Goal: Information Seeking & Learning: Learn about a topic

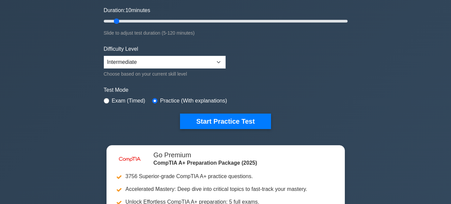
scroll to position [134, 0]
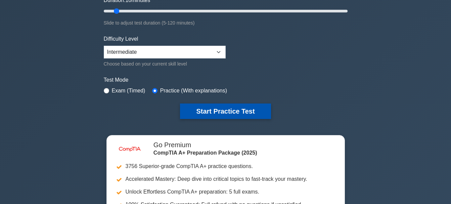
click at [198, 113] on button "Start Practice Test" at bounding box center [225, 110] width 91 height 15
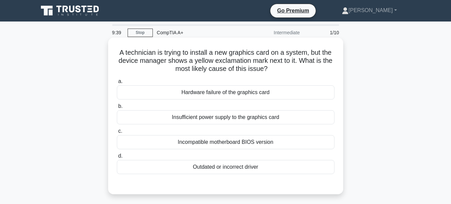
click at [216, 170] on div "Outdated or incorrect driver" at bounding box center [225, 167] width 217 height 14
click at [117, 158] on input "d. Outdated or incorrect driver" at bounding box center [117, 156] width 0 height 4
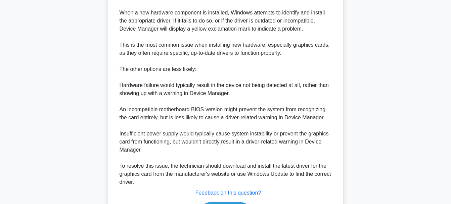
scroll to position [259, 0]
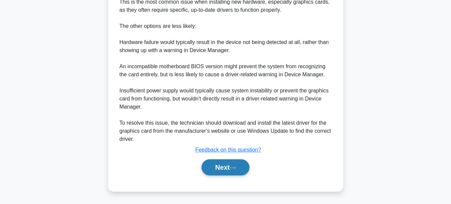
click at [221, 165] on button "Next" at bounding box center [225, 167] width 48 height 16
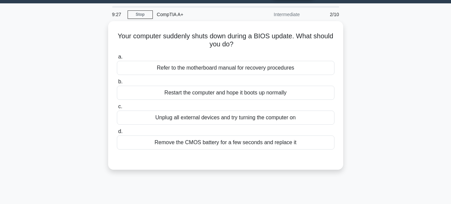
scroll to position [0, 0]
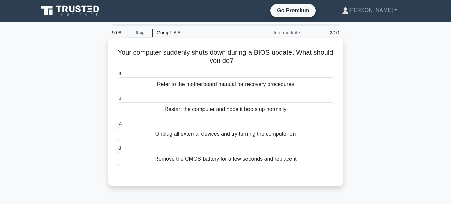
click at [278, 160] on div "Remove the CMOS battery for a few seconds and replace it" at bounding box center [225, 159] width 217 height 14
click at [117, 150] on input "d. Remove the CMOS battery for a few seconds and replace it" at bounding box center [117, 148] width 0 height 4
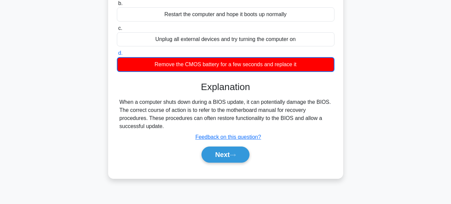
scroll to position [159, 0]
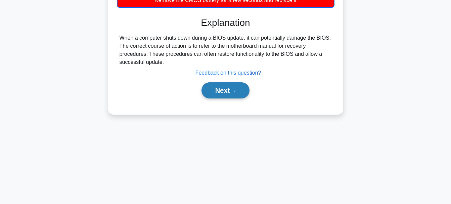
click at [236, 94] on button "Next" at bounding box center [225, 90] width 48 height 16
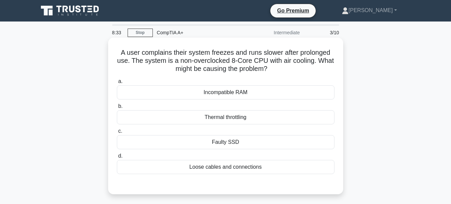
scroll to position [34, 0]
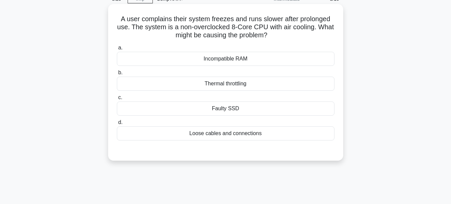
click at [260, 84] on div "Thermal throttling" at bounding box center [225, 83] width 217 height 14
click at [117, 75] on input "b. Thermal throttling" at bounding box center [117, 72] width 0 height 4
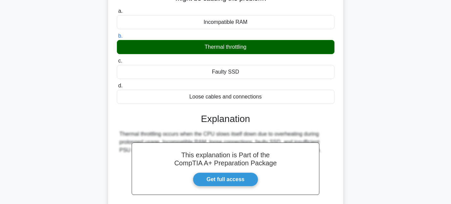
scroll to position [159, 0]
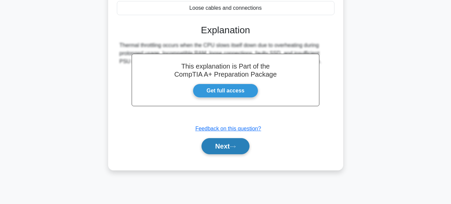
click at [227, 144] on button "Next" at bounding box center [225, 146] width 48 height 16
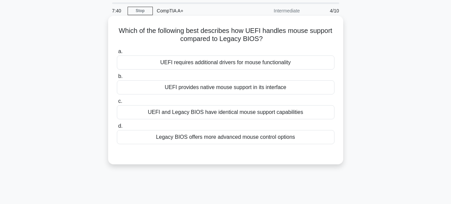
scroll to position [34, 0]
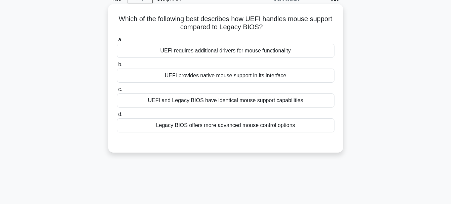
click at [221, 53] on div "UEFI requires additional drivers for mouse functionality" at bounding box center [225, 51] width 217 height 14
click at [117, 42] on input "a. UEFI requires additional drivers for mouse functionality" at bounding box center [117, 40] width 0 height 4
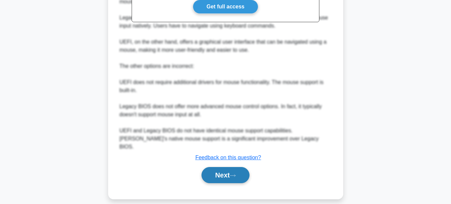
click at [225, 170] on button "Next" at bounding box center [225, 175] width 48 height 16
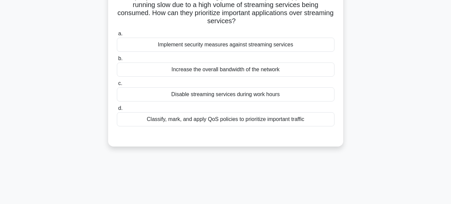
scroll to position [67, 0]
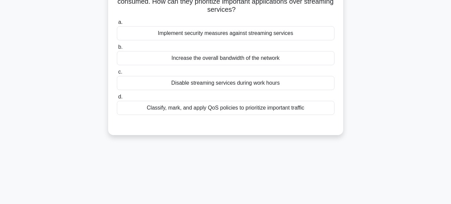
click at [248, 84] on div "Disable streaming services during work hours" at bounding box center [225, 83] width 217 height 14
click at [117, 74] on input "c. Disable streaming services during work hours" at bounding box center [117, 72] width 0 height 4
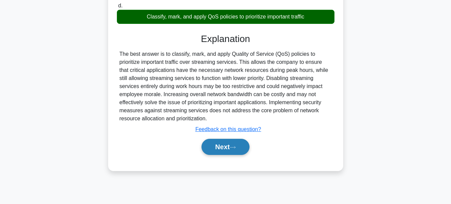
click at [236, 148] on icon at bounding box center [232, 147] width 6 height 4
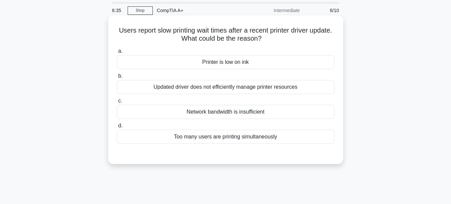
scroll to position [34, 0]
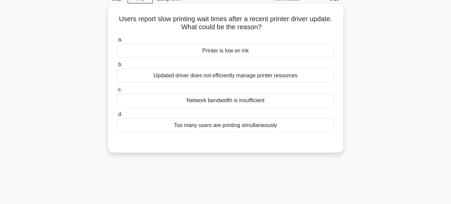
click at [211, 75] on div "Updated driver does not efficiently manage printer resources" at bounding box center [225, 75] width 217 height 14
click at [117, 67] on input "b. Updated driver does not efficiently manage printer resources" at bounding box center [117, 64] width 0 height 4
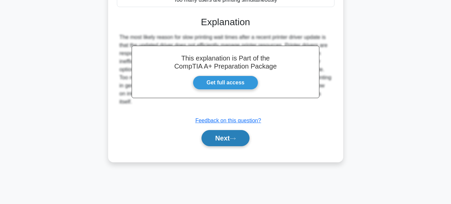
click at [225, 145] on button "Next" at bounding box center [225, 138] width 48 height 16
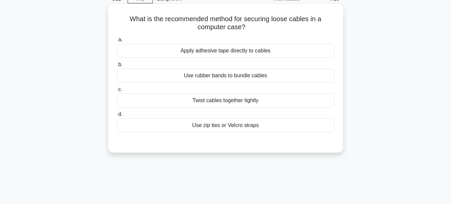
click at [215, 124] on div "Use zip ties or Velcro straps" at bounding box center [225, 125] width 217 height 14
click at [117, 116] on input "d. Use zip ties or Velcro straps" at bounding box center [117, 114] width 0 height 4
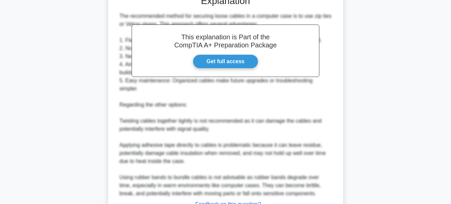
scroll to position [201, 0]
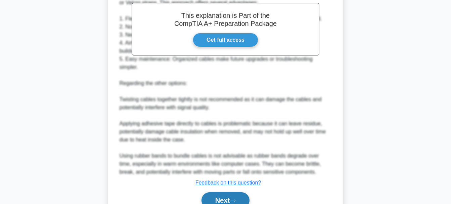
click at [222, 192] on button "Next" at bounding box center [225, 200] width 48 height 16
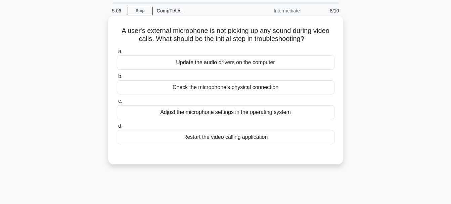
scroll to position [34, 0]
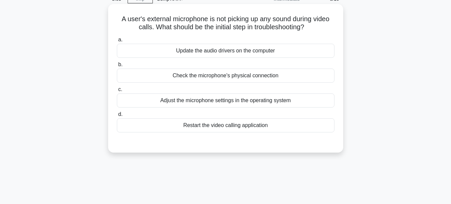
click at [243, 101] on div "Adjust the microphone settings in the operating system" at bounding box center [225, 100] width 217 height 14
click at [117, 92] on input "c. Adjust the microphone settings in the operating system" at bounding box center [117, 89] width 0 height 4
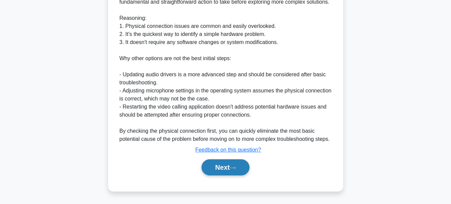
click at [235, 170] on button "Next" at bounding box center [225, 167] width 48 height 16
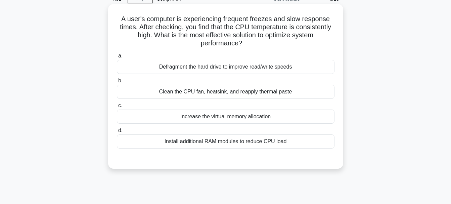
click at [240, 94] on div "Clean the CPU fan, heatsink, and reapply thermal paste" at bounding box center [225, 92] width 217 height 14
click at [117, 83] on input "b. Clean the CPU fan, heatsink, and reapply thermal paste" at bounding box center [117, 81] width 0 height 4
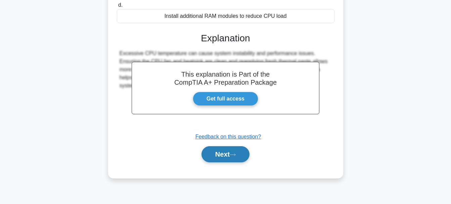
click at [240, 155] on button "Next" at bounding box center [225, 154] width 48 height 16
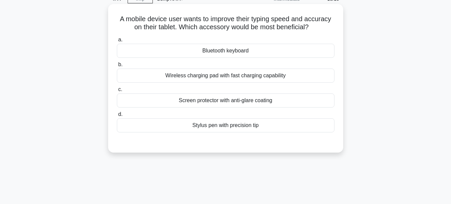
click at [250, 51] on div "Bluetooth keyboard" at bounding box center [225, 51] width 217 height 14
click at [117, 42] on input "a. Bluetooth keyboard" at bounding box center [117, 40] width 0 height 4
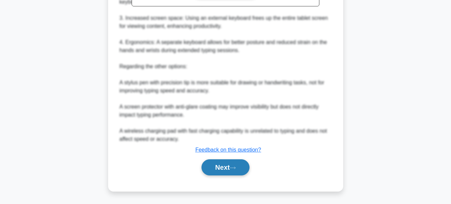
click at [231, 166] on button "Next" at bounding box center [225, 167] width 48 height 16
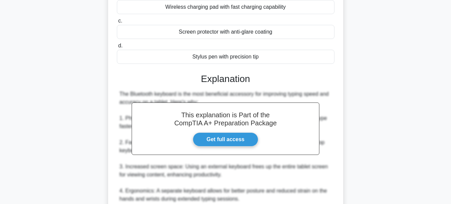
scroll to position [83, 0]
